Goal: Transaction & Acquisition: Download file/media

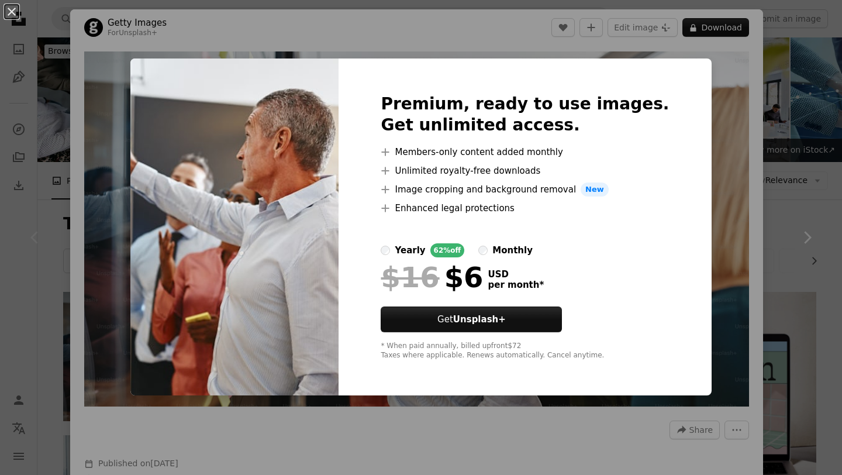
click at [623, 37] on div "An X shape Premium, ready to use images. Get unlimited access. A plus sign Memb…" at bounding box center [421, 237] width 842 height 475
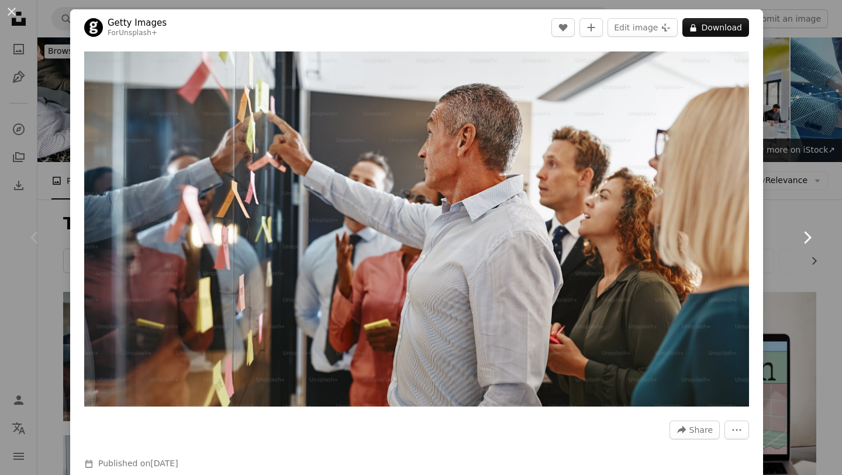
click at [776, 194] on link "Chevron right" at bounding box center [807, 237] width 70 height 112
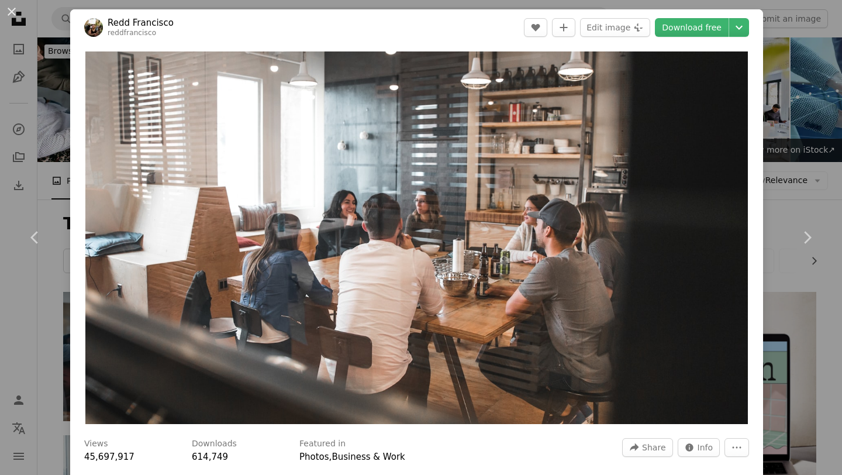
click at [796, 177] on div "An X shape Chevron left Chevron right [PERSON_NAME] reddfrancisco A heart A plu…" at bounding box center [421, 237] width 842 height 475
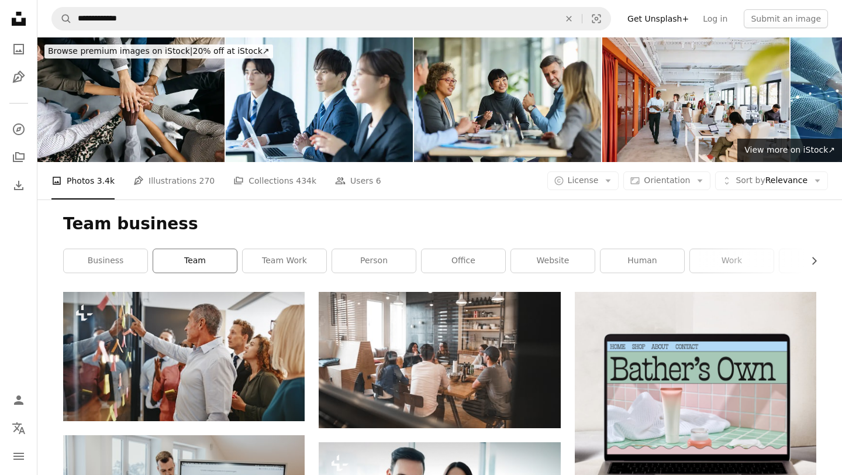
click at [207, 261] on link "team" at bounding box center [195, 260] width 84 height 23
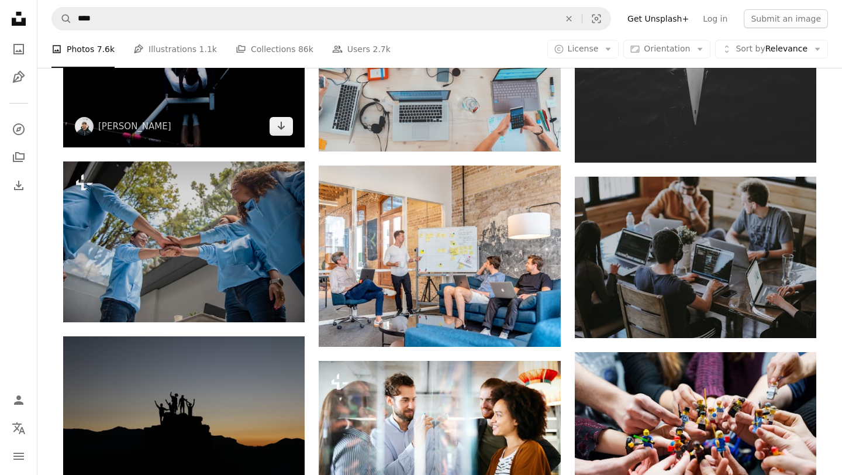
scroll to position [1140, 0]
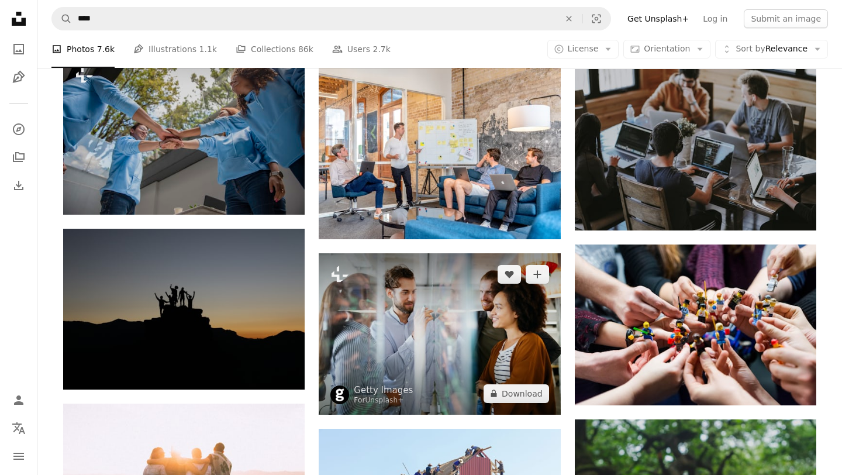
click at [386, 353] on img at bounding box center [439, 333] width 241 height 161
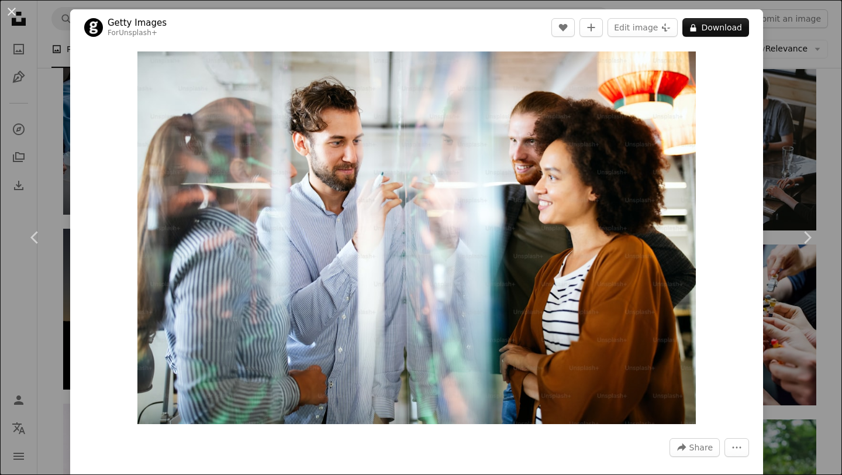
click at [811, 315] on div "An X shape Chevron left Chevron right Getty Images For Unsplash+ A heart A plus…" at bounding box center [421, 237] width 842 height 475
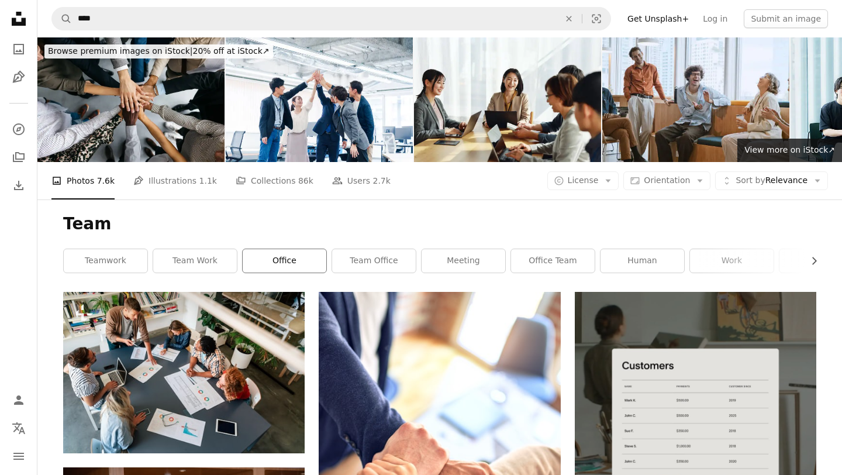
click at [310, 260] on link "office" at bounding box center [285, 260] width 84 height 23
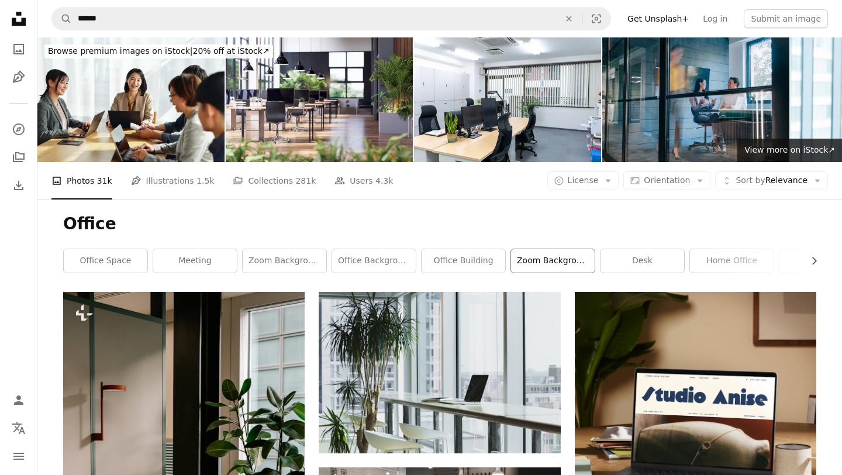
click at [564, 265] on link "zoom background office" at bounding box center [553, 260] width 84 height 23
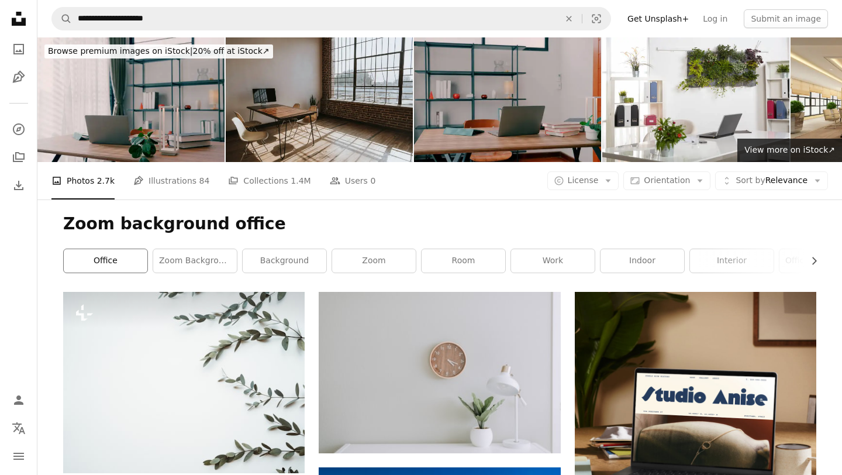
click at [130, 267] on link "office" at bounding box center [106, 260] width 84 height 23
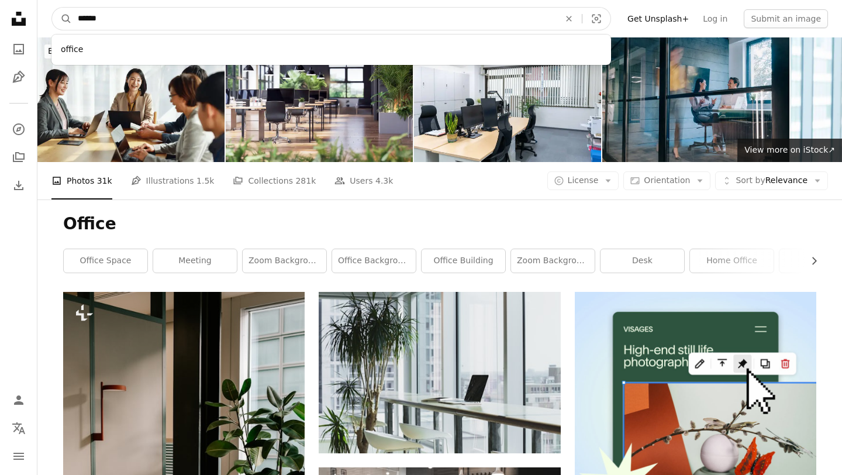
drag, startPoint x: 119, startPoint y: 13, endPoint x: 51, endPoint y: 10, distance: 68.5
click at [50, 12] on nav "A magnifying glass ****** office An X shape Visual search Filters Get Unsplash+…" at bounding box center [439, 18] width 804 height 37
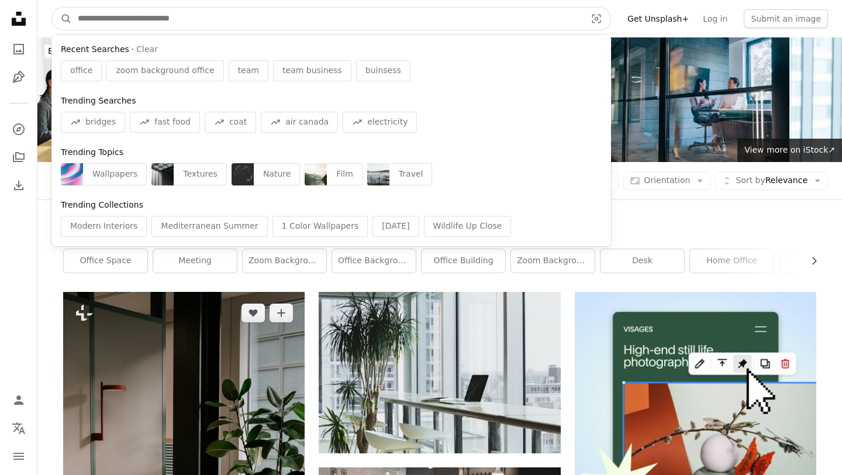
scroll to position [3, 0]
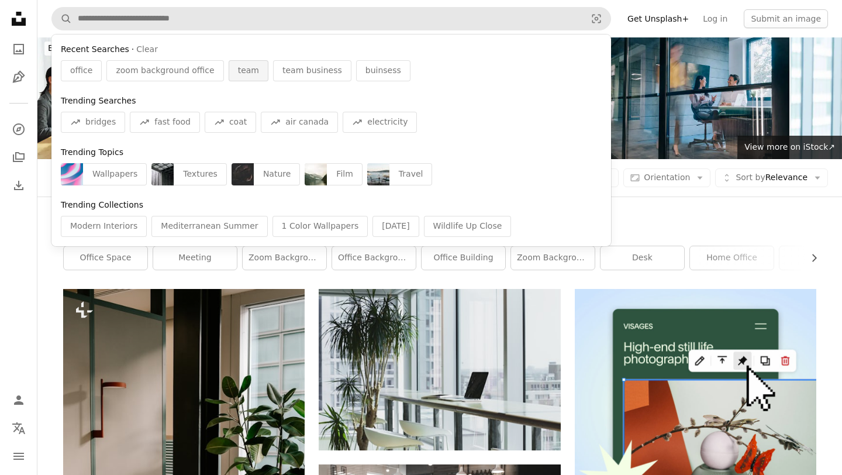
click at [239, 72] on span "team" at bounding box center [248, 71] width 21 height 12
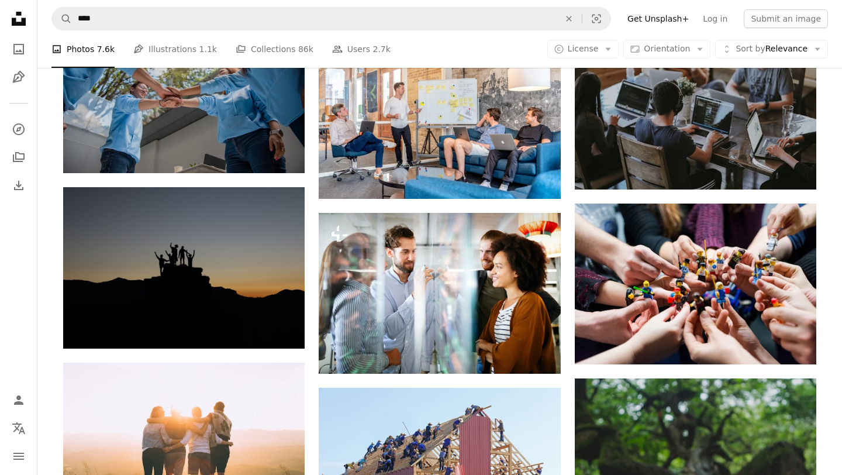
scroll to position [1288, 0]
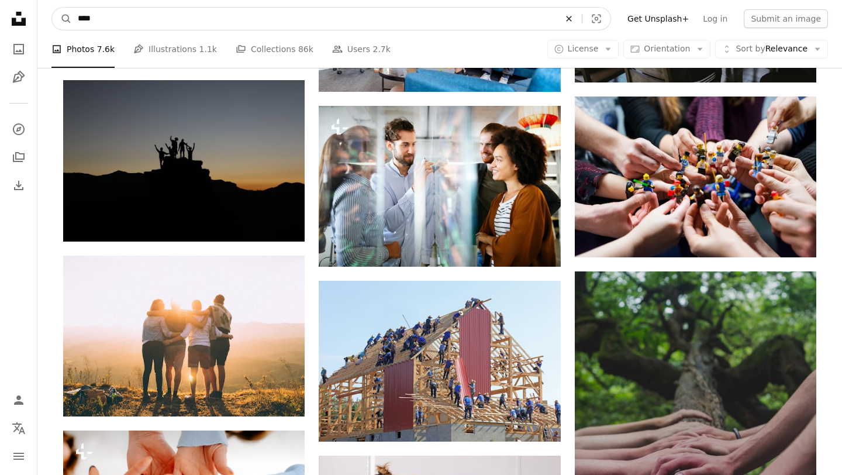
click at [581, 18] on icon "An X shape" at bounding box center [569, 18] width 26 height 9
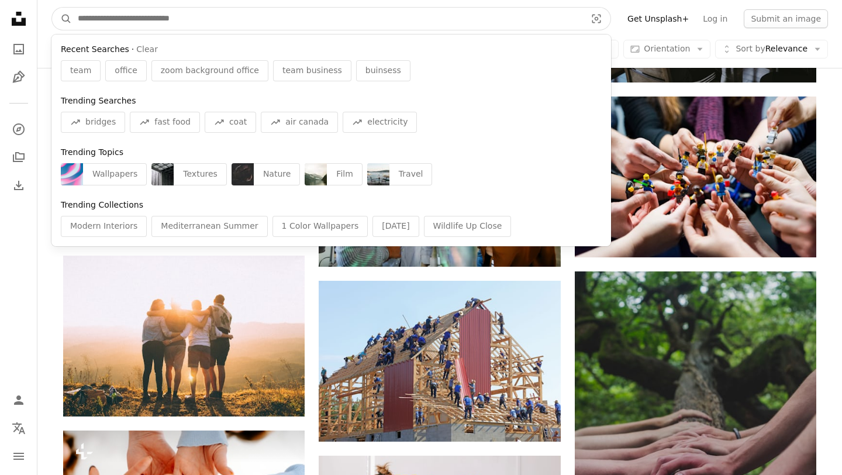
click at [460, 29] on input "Find visuals sitewide" at bounding box center [327, 19] width 510 height 22
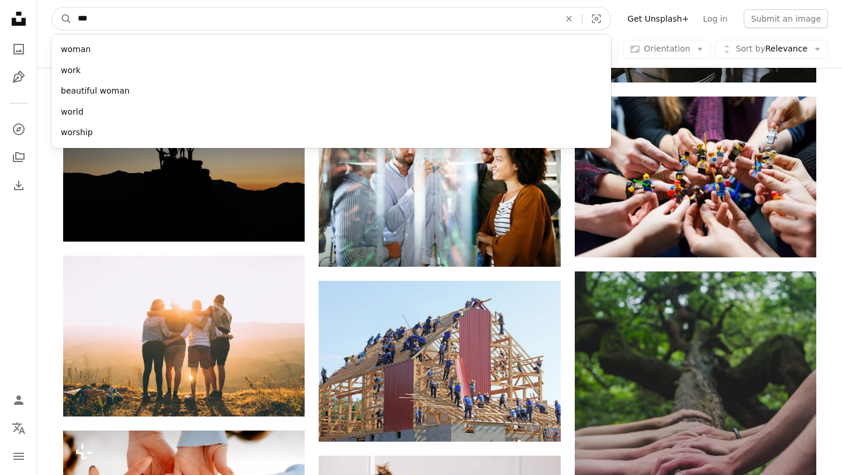
type input "****"
click button "A magnifying glass" at bounding box center [62, 19] width 20 height 22
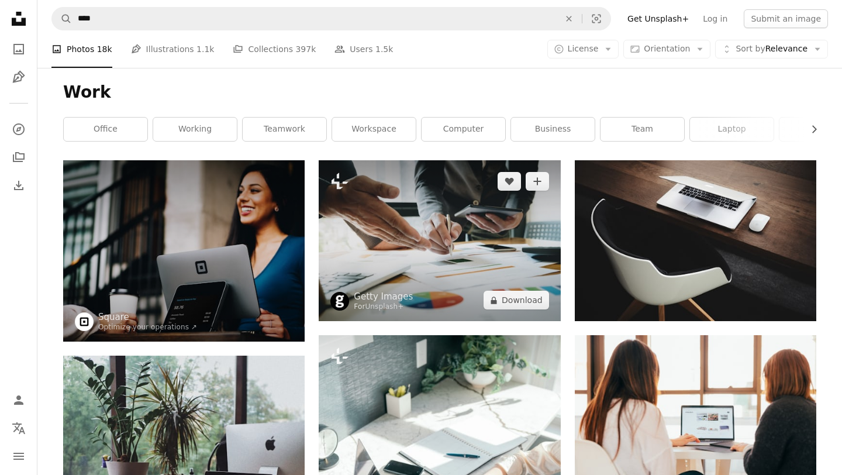
click at [459, 237] on img at bounding box center [439, 240] width 241 height 161
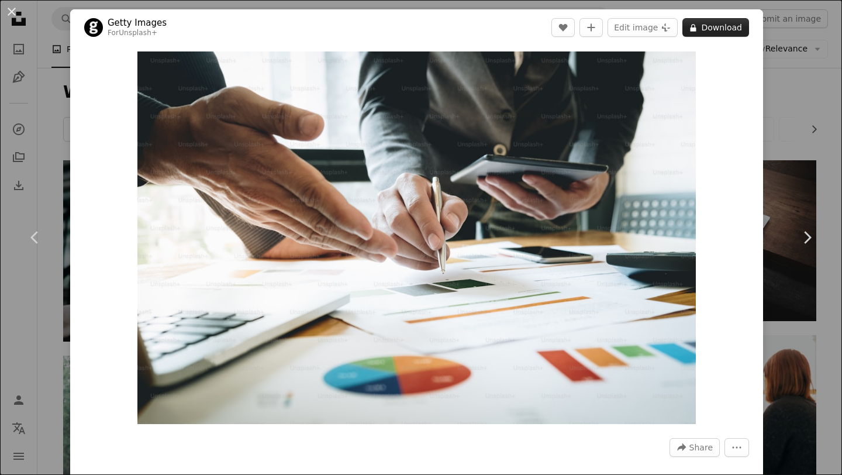
click at [713, 35] on button "A lock Download" at bounding box center [715, 27] width 67 height 19
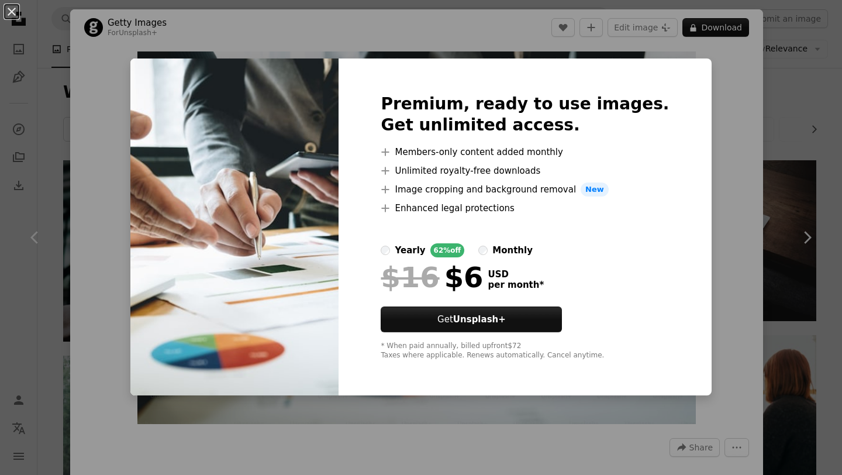
click at [771, 99] on div "An X shape Premium, ready to use images. Get unlimited access. A plus sign Memb…" at bounding box center [421, 237] width 842 height 475
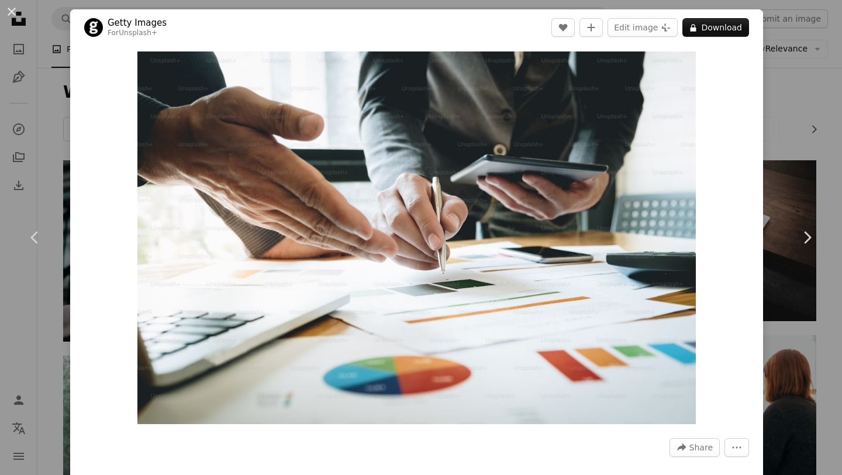
click at [763, 99] on div "Zoom in" at bounding box center [416, 238] width 693 height 384
click at [789, 102] on div "An X shape Chevron left Chevron right Getty Images For Unsplash+ A heart A plus…" at bounding box center [421, 237] width 842 height 475
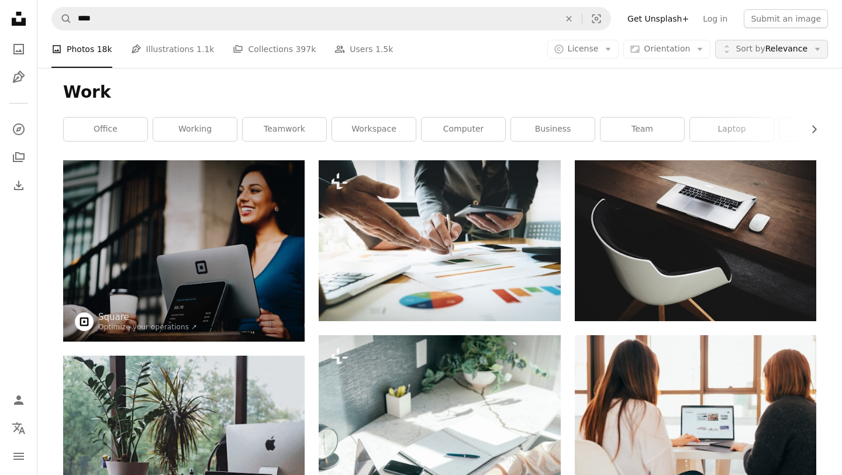
click at [769, 53] on span "Sort by Relevance" at bounding box center [771, 49] width 72 height 12
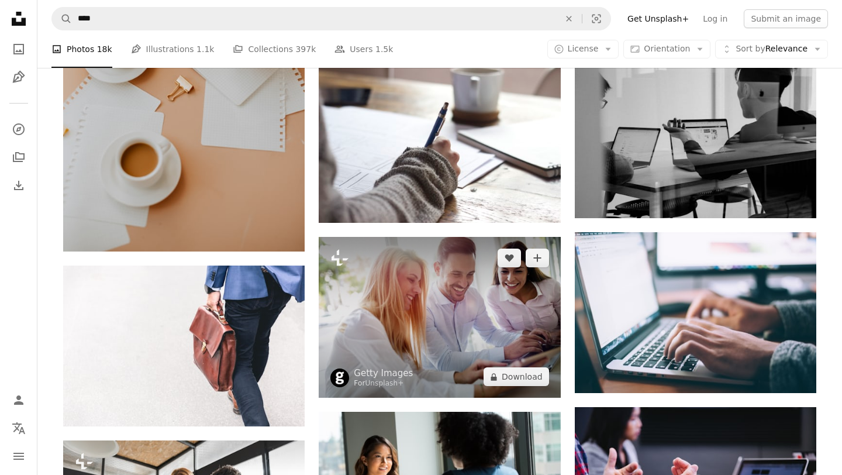
scroll to position [979, 0]
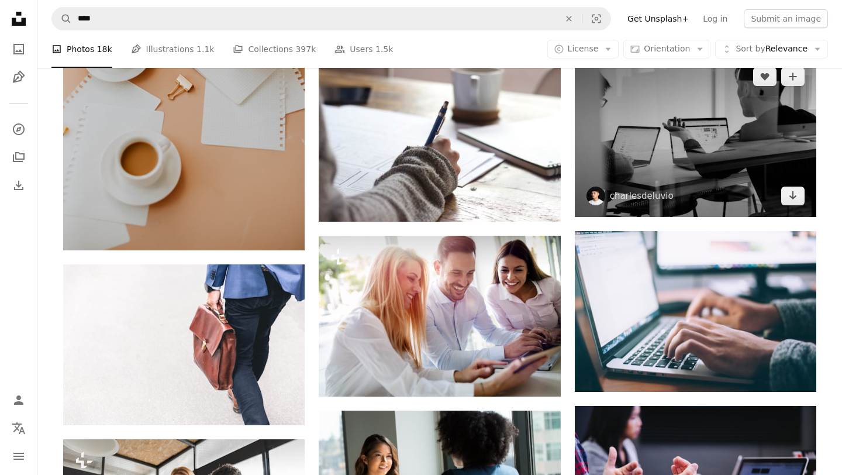
click at [653, 117] on img at bounding box center [695, 136] width 241 height 161
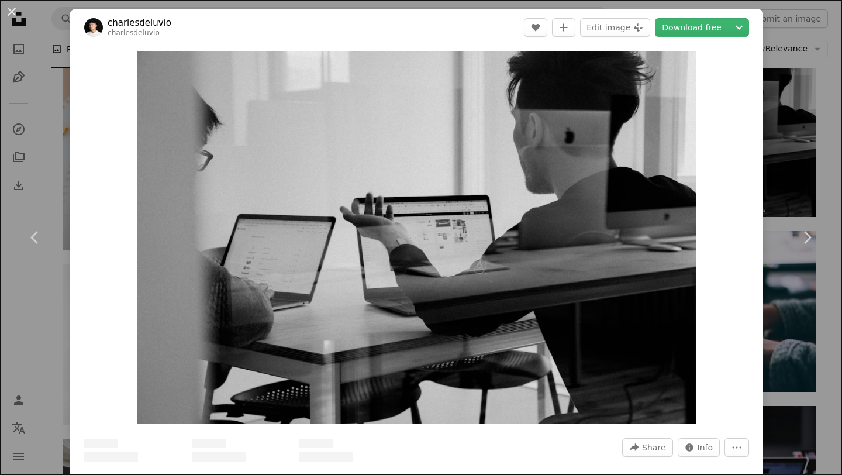
scroll to position [1, 0]
click at [706, 28] on link "Download free" at bounding box center [692, 27] width 74 height 19
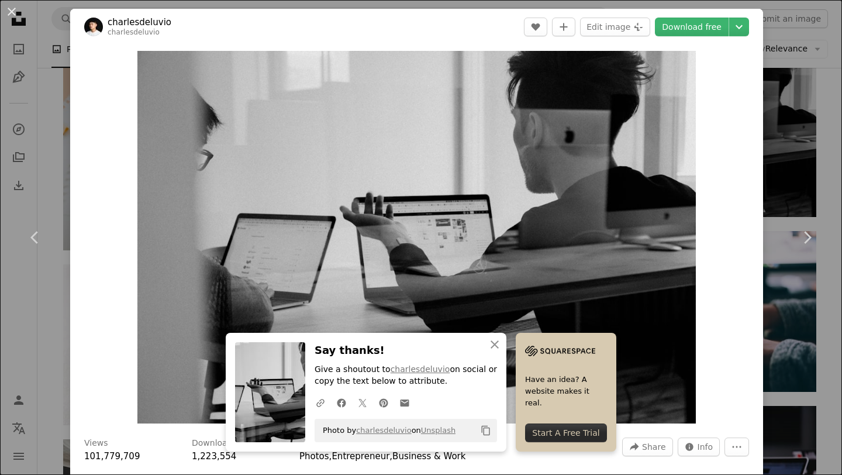
click at [838, 141] on div "An X shape Chevron left Chevron right An X shape Close Say thanks! Give a shout…" at bounding box center [421, 237] width 842 height 475
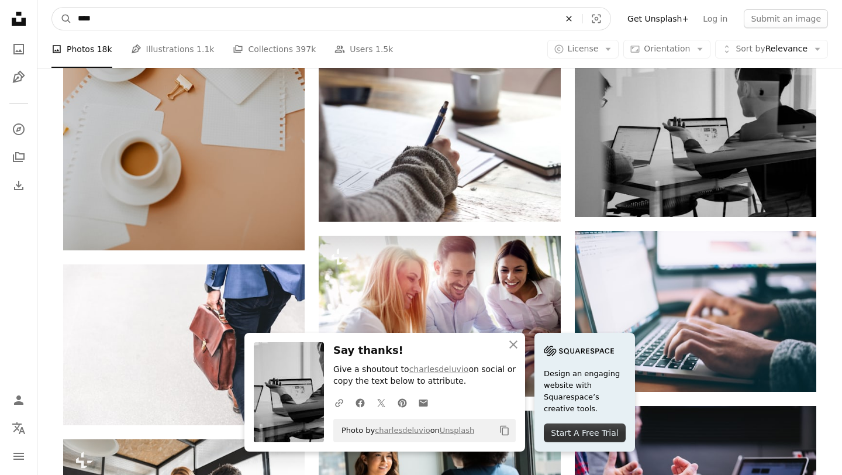
click at [572, 19] on icon "An X shape" at bounding box center [569, 18] width 26 height 9
type input "**"
click at [52, 8] on button "A magnifying glass" at bounding box center [62, 19] width 20 height 22
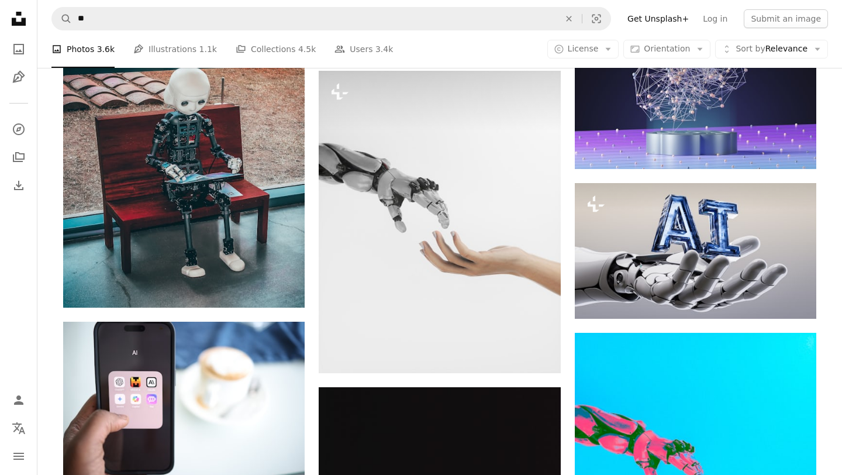
scroll to position [525, 0]
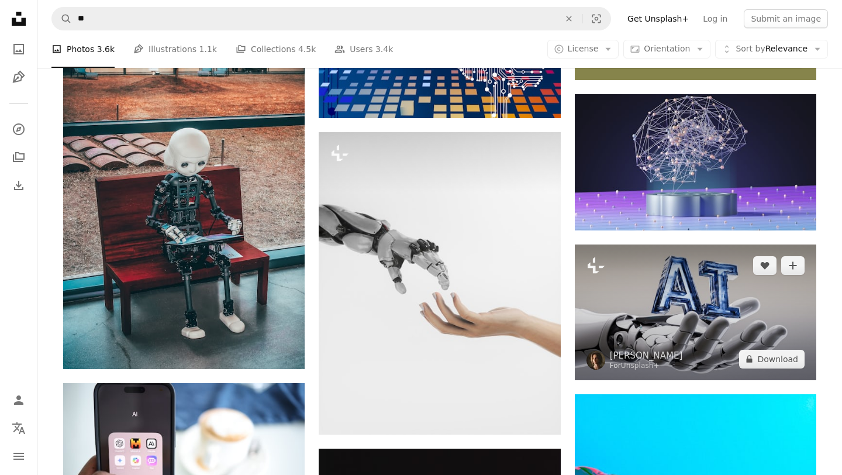
click at [637, 308] on img at bounding box center [695, 312] width 241 height 136
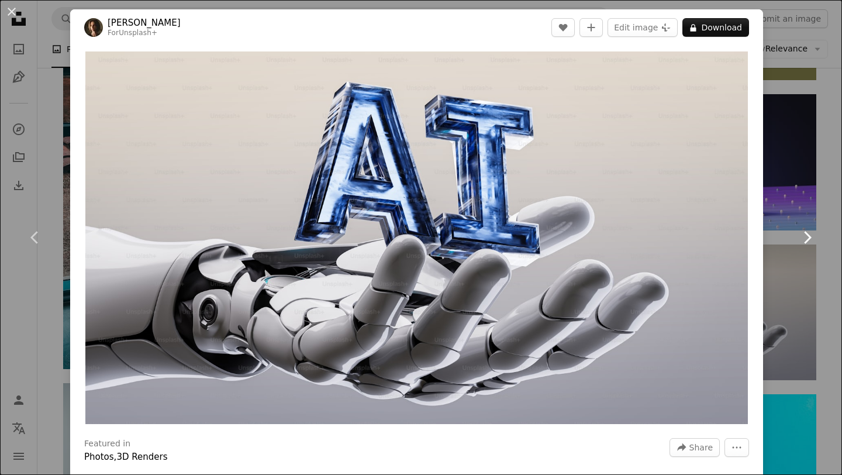
click at [808, 263] on link "Chevron right" at bounding box center [807, 237] width 70 height 112
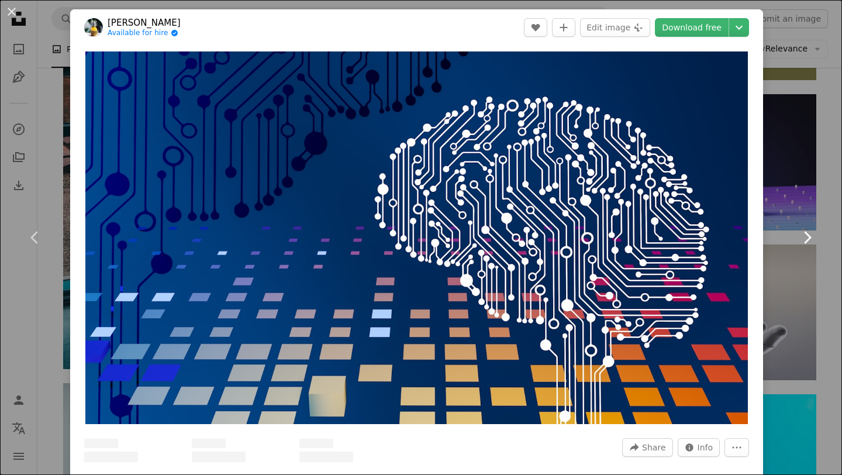
click at [808, 264] on link "Chevron right" at bounding box center [807, 237] width 70 height 112
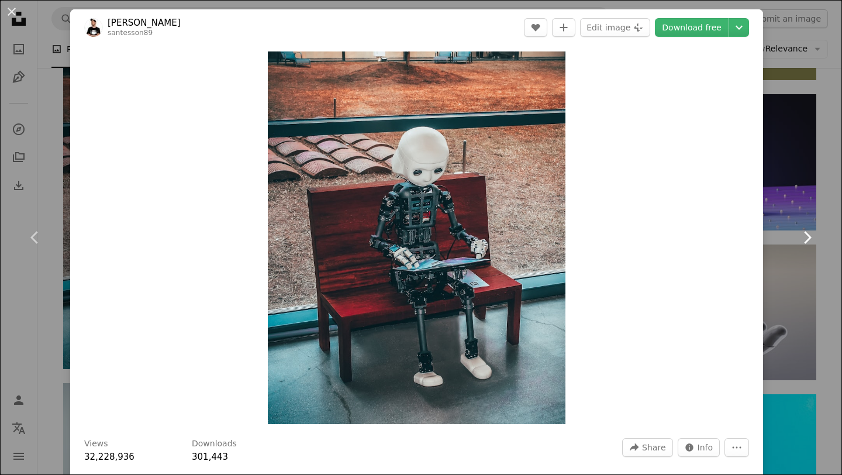
click at [806, 265] on link "Chevron right" at bounding box center [807, 237] width 70 height 112
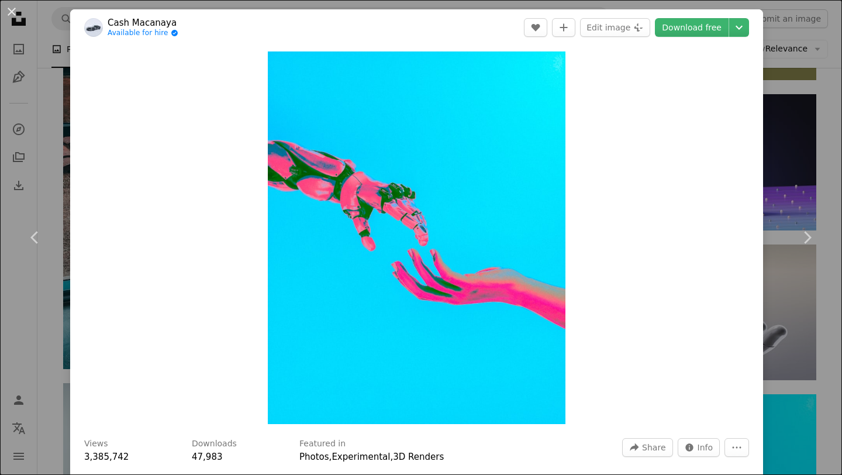
click at [825, 98] on div "An X shape Chevron left Chevron right Cash Macanaya Available for hire A checkm…" at bounding box center [421, 237] width 842 height 475
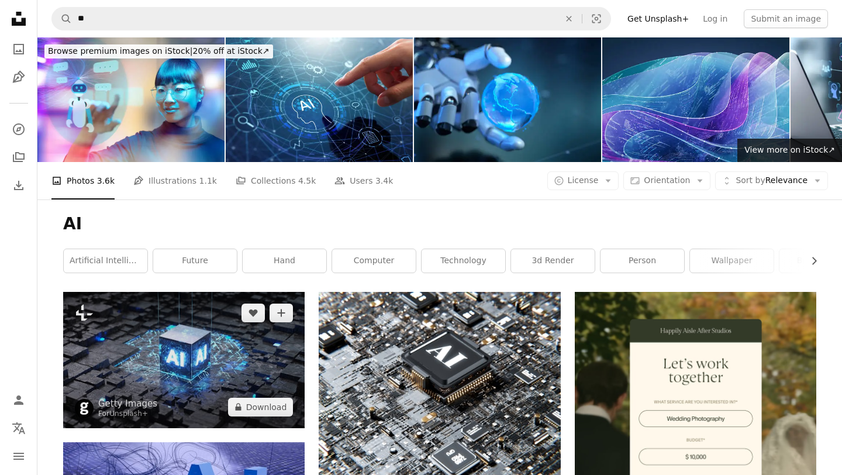
click at [151, 360] on img at bounding box center [183, 360] width 241 height 136
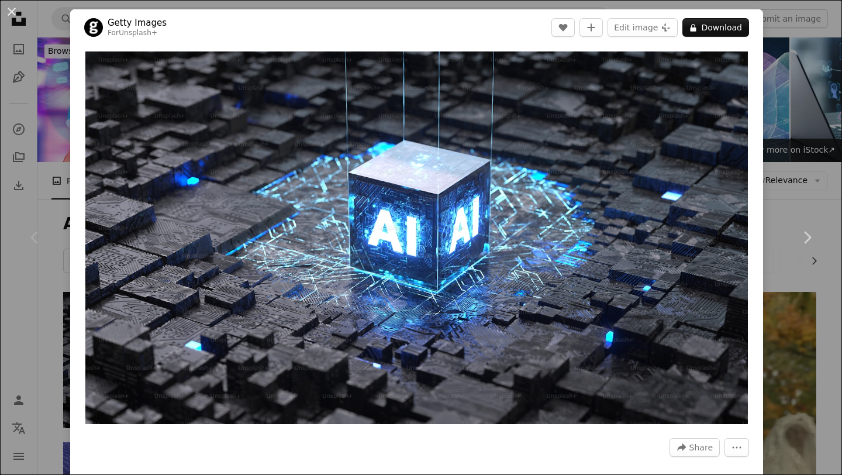
click at [841, 103] on div "An X shape Chevron left Chevron right Getty Images For Unsplash+ A heart A plus…" at bounding box center [421, 237] width 842 height 475
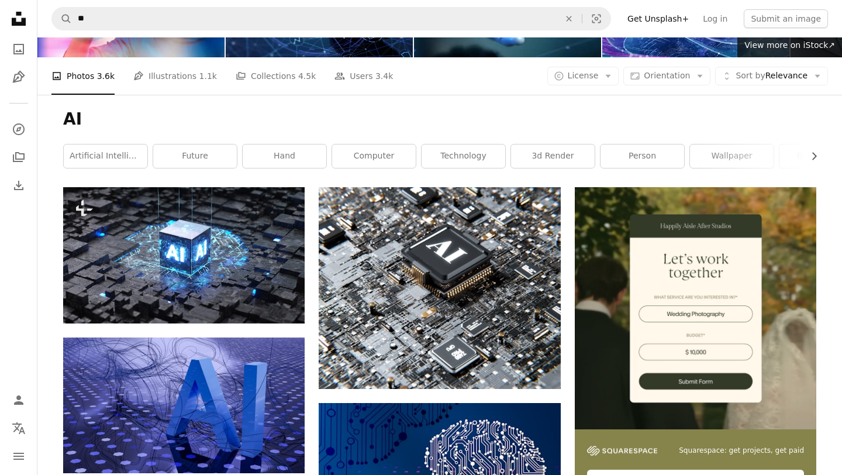
scroll to position [167, 0]
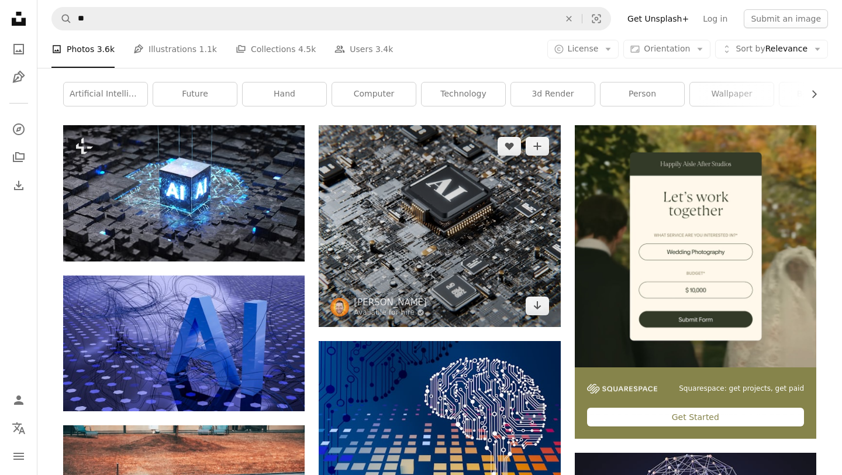
click at [498, 256] on img at bounding box center [439, 226] width 241 height 202
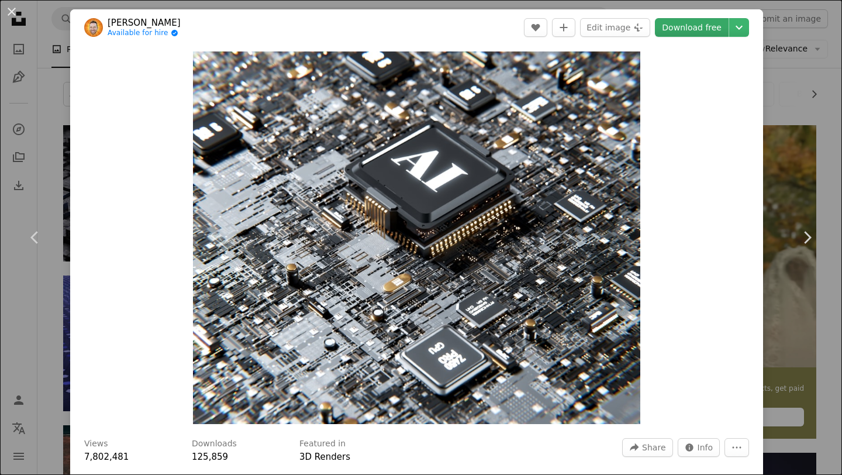
click at [701, 31] on link "Download free" at bounding box center [692, 27] width 74 height 19
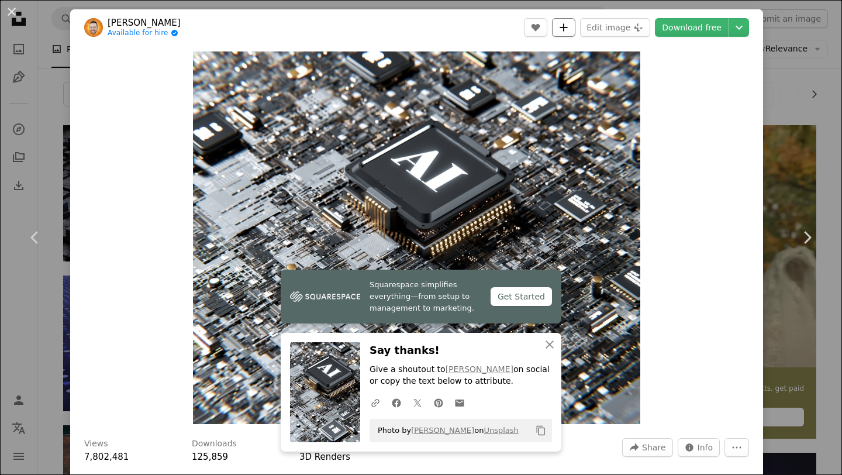
click at [574, 19] on button "A plus sign" at bounding box center [563, 27] width 23 height 19
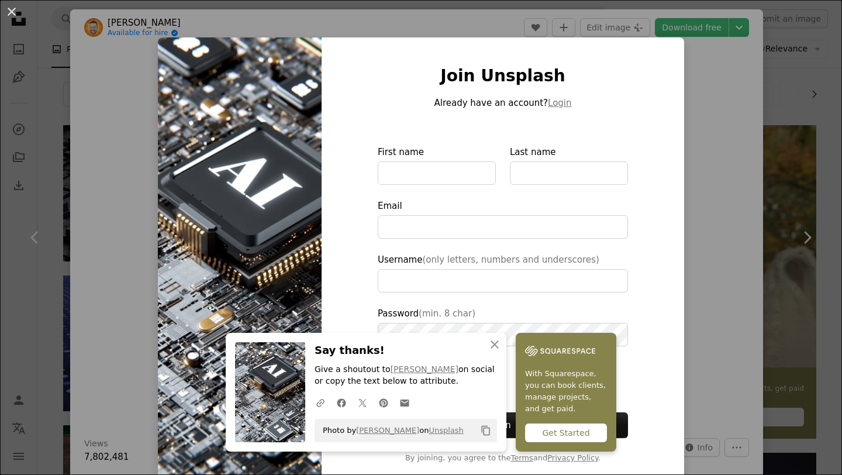
type input "**********"
click at [797, 351] on div "An X shape An X shape Close Say thanks! Give a shoutout to [PERSON_NAME] on soc…" at bounding box center [421, 237] width 842 height 475
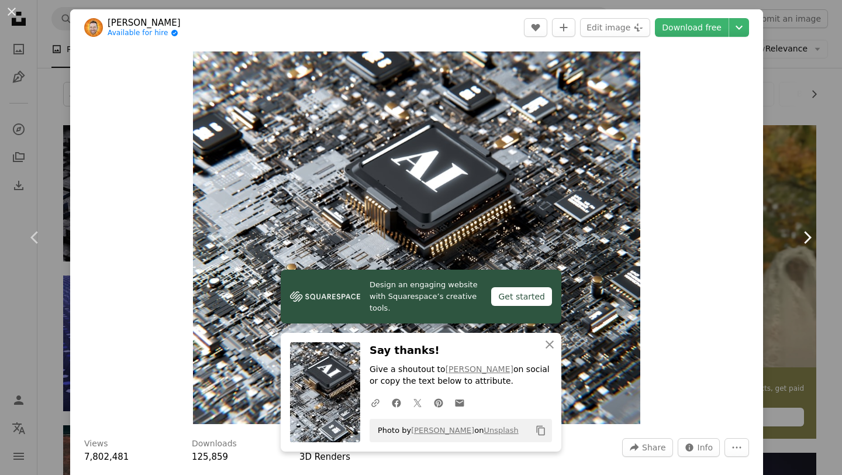
click at [796, 257] on link "Chevron right" at bounding box center [807, 237] width 70 height 112
